Goal: Information Seeking & Learning: Learn about a topic

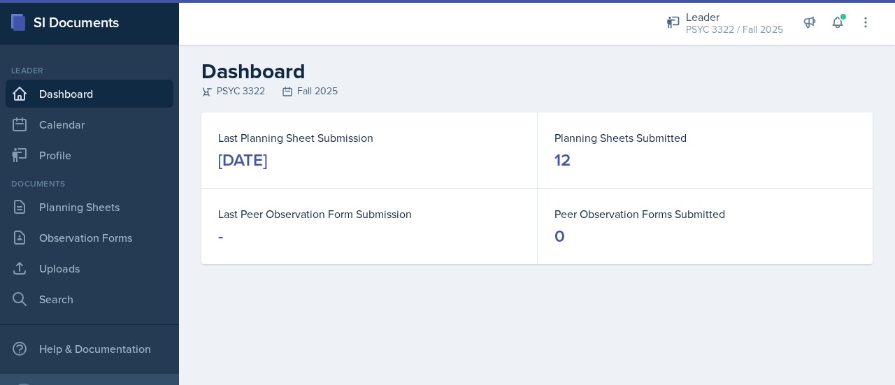
scroll to position [71, 0]
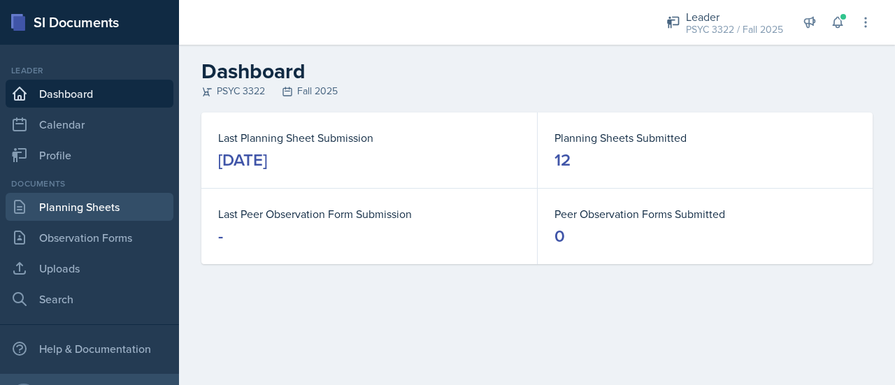
click at [90, 204] on link "Planning Sheets" at bounding box center [90, 207] width 168 height 28
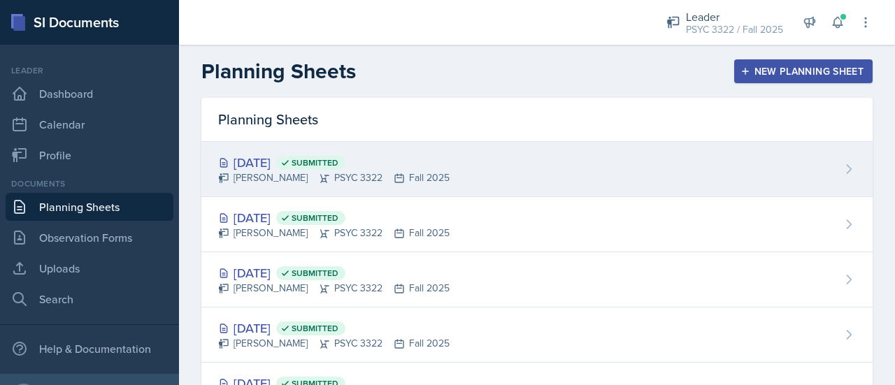
click at [267, 164] on div "Oct 2nd, 2025 Submitted" at bounding box center [334, 162] width 232 height 19
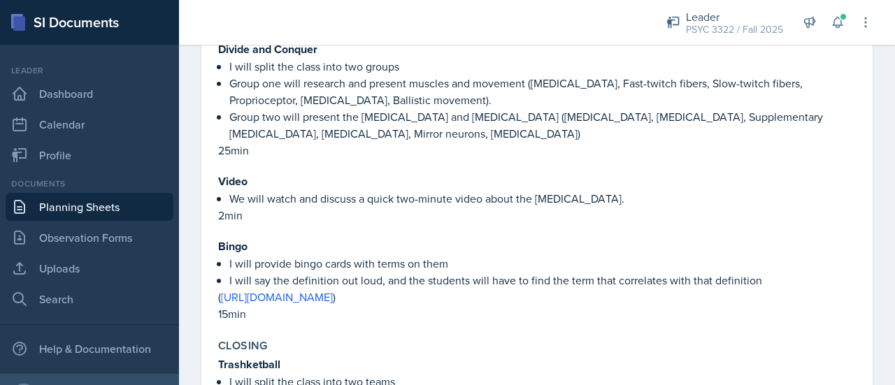
scroll to position [1606, 0]
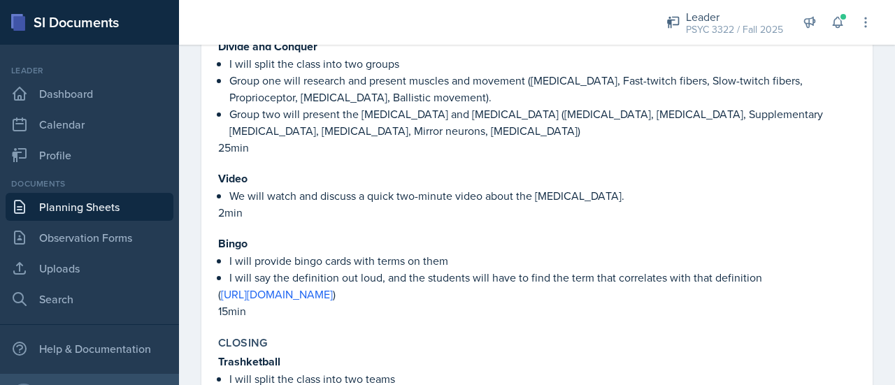
click at [400, 142] on p "25min" at bounding box center [537, 147] width 638 height 17
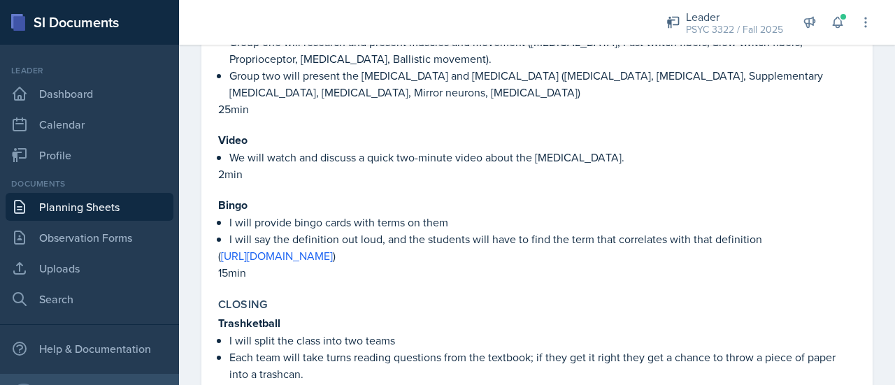
scroll to position [1645, 0]
click at [333, 248] on link "https://drive.google.com/file/d/1lEgCK2EL4sr20iPSctPTVDRAjock5UqU/view?usp=shar…" at bounding box center [277, 255] width 112 height 15
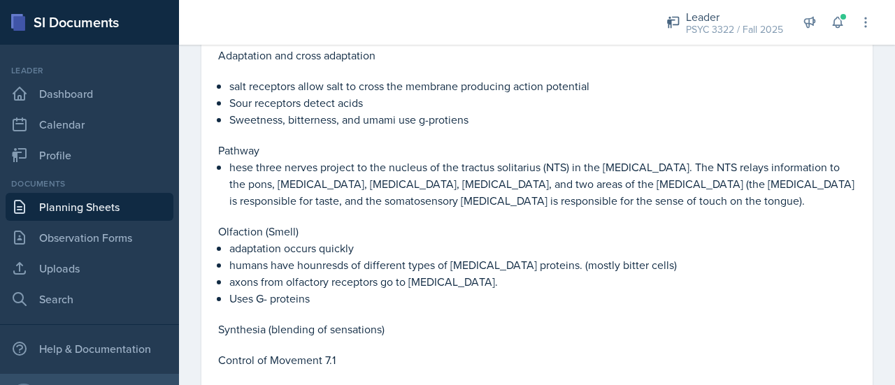
scroll to position [327, 0]
drag, startPoint x: 428, startPoint y: 207, endPoint x: 416, endPoint y: 126, distance: 82.0
drag, startPoint x: 416, startPoint y: 126, endPoint x: 379, endPoint y: 158, distance: 49.1
click at [379, 158] on p "hese three nerves project to the nucleus of the tractus solitarius (NTS) in the…" at bounding box center [542, 183] width 627 height 50
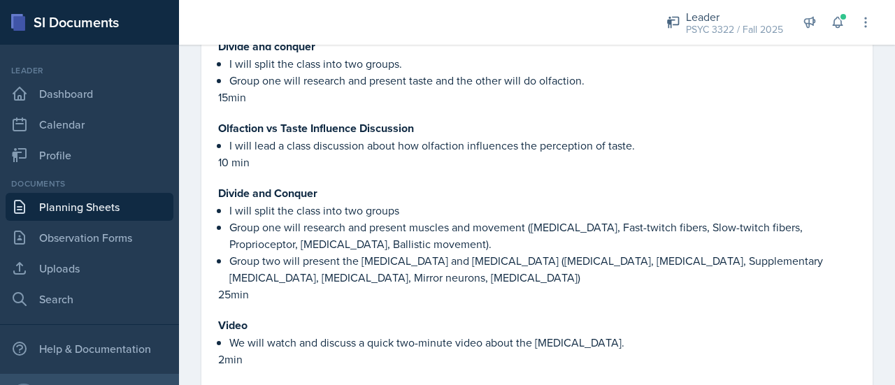
scroll to position [1456, 0]
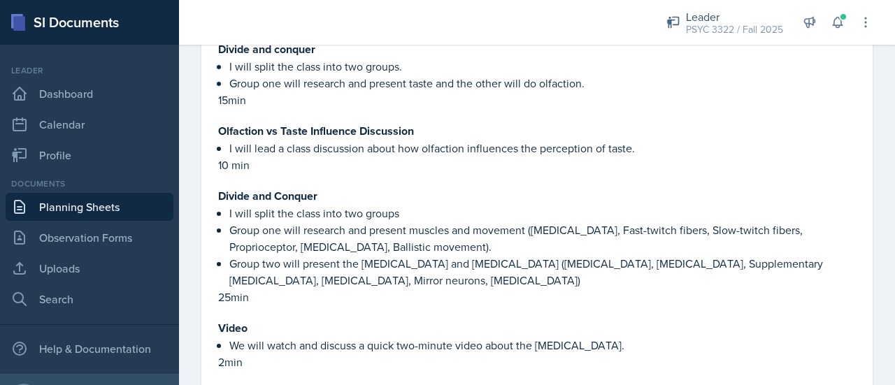
drag, startPoint x: 248, startPoint y: 278, endPoint x: 600, endPoint y: 278, distance: 351.8
type textarea "upplementary motor cortex, Premotor cortex, Mirror neurons, precentral gy"
click at [600, 278] on p "Group two will present the primary motor cortex and cerebral cortex (Primary mo…" at bounding box center [542, 272] width 627 height 34
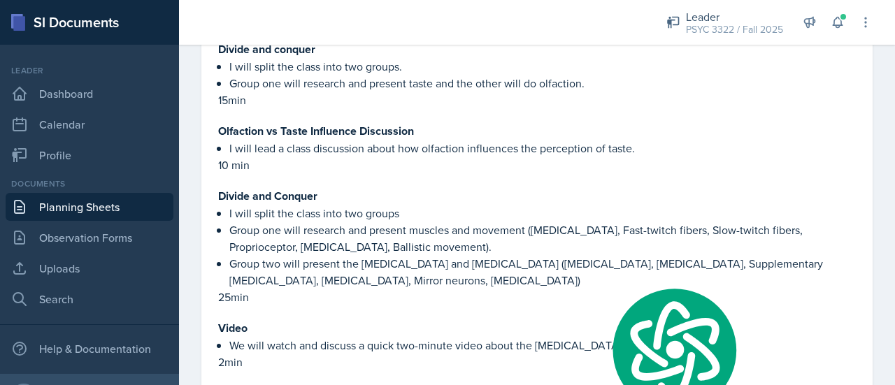
click at [600, 278] on p "Group two will present the primary motor cortex and cerebral cortex (Primary mo…" at bounding box center [542, 272] width 627 height 34
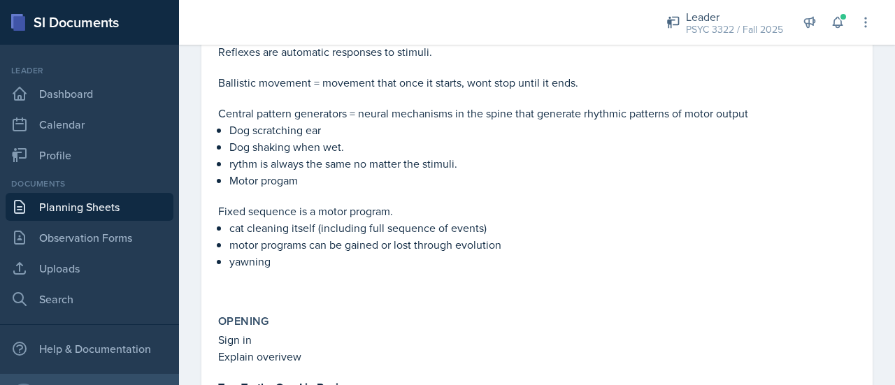
scroll to position [1000, 0]
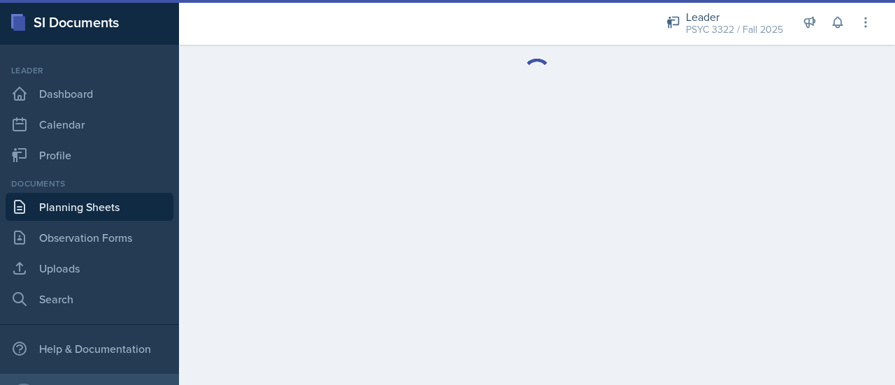
scroll to position [71, 0]
click at [97, 220] on link "Planning Sheets" at bounding box center [90, 207] width 168 height 28
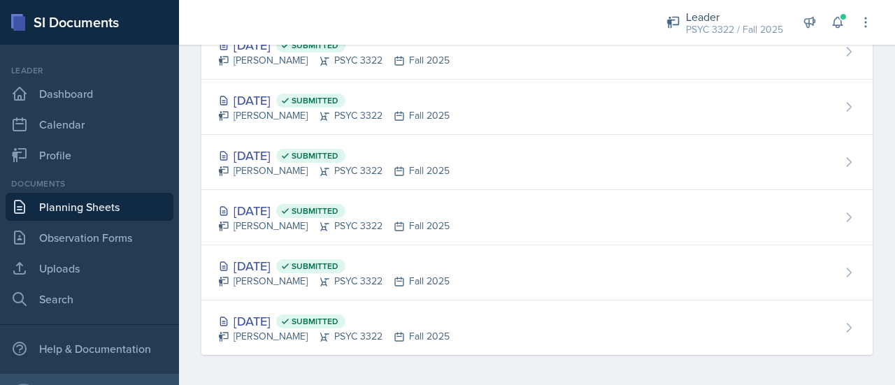
scroll to position [449, 0]
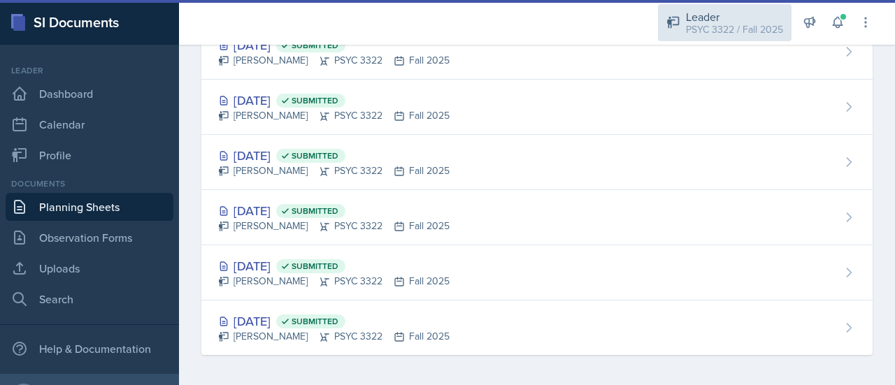
click at [766, 41] on div "Leader PSYC 3322 / Fall 2025" at bounding box center [725, 22] width 134 height 37
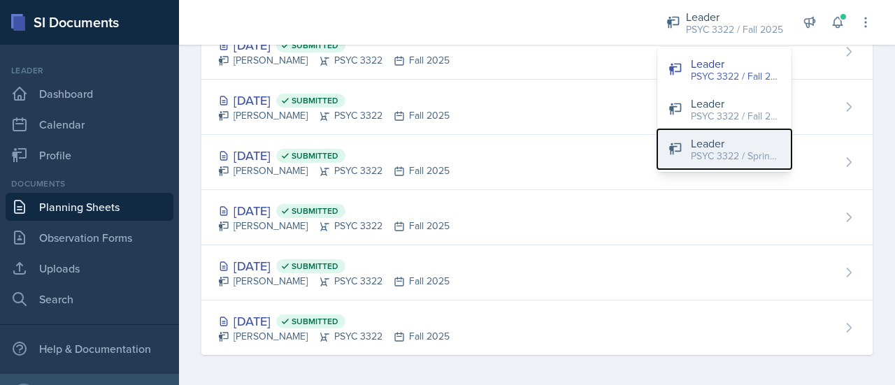
click at [744, 145] on div "Leader" at bounding box center [736, 143] width 90 height 17
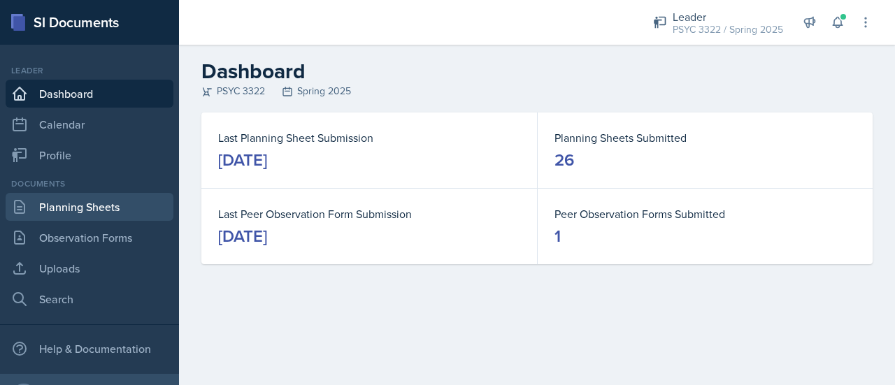
click at [95, 213] on link "Planning Sheets" at bounding box center [90, 207] width 168 height 28
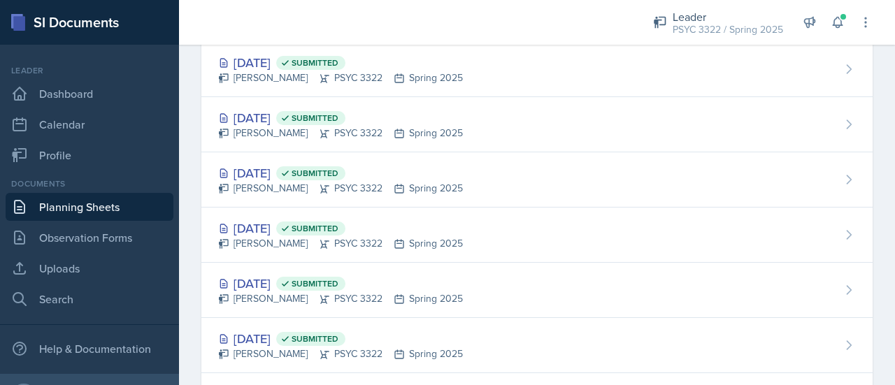
scroll to position [711, 0]
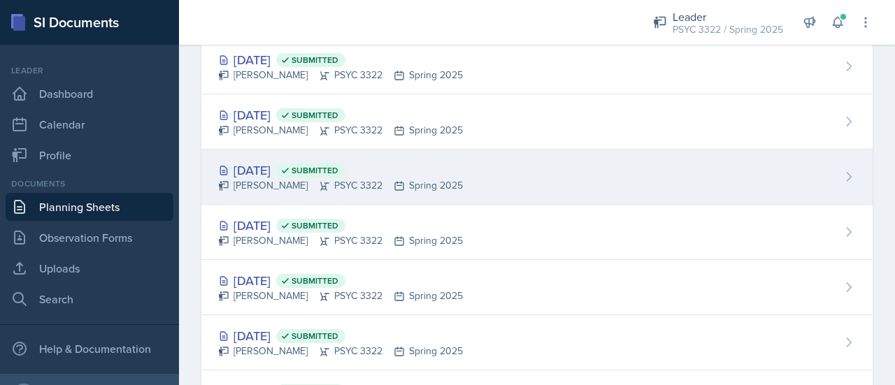
click at [298, 171] on div "[DATE] Submitted" at bounding box center [340, 170] width 245 height 19
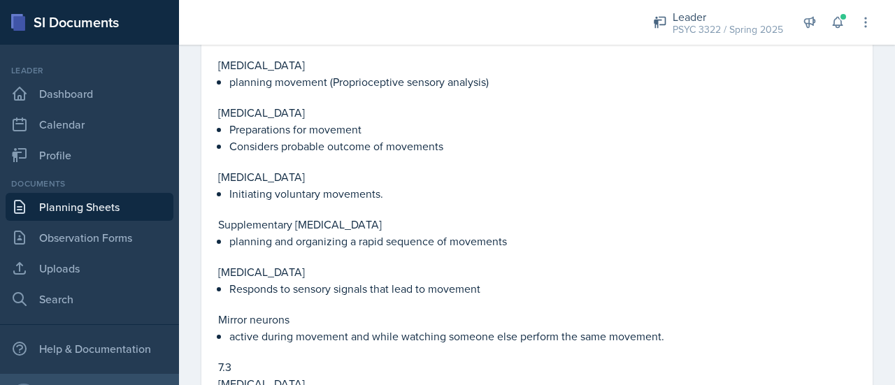
scroll to position [909, 0]
